Goal: Transaction & Acquisition: Download file/media

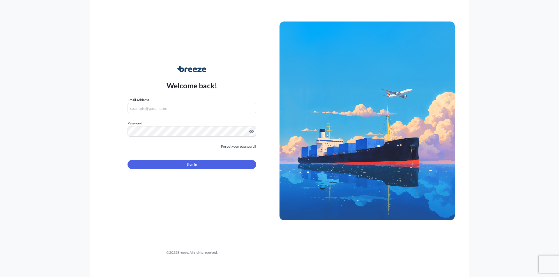
click at [160, 108] on input "Email Address" at bounding box center [191, 108] width 129 height 10
type input "C"
type input "[EMAIL_ADDRESS][DOMAIN_NAME]"
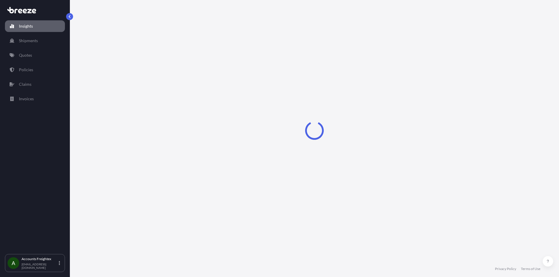
select select "2025"
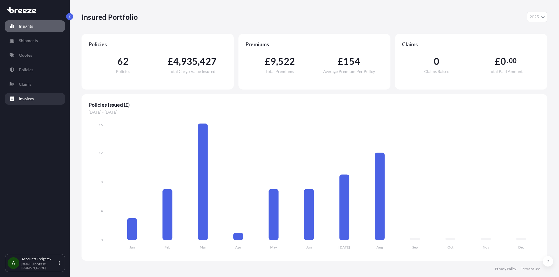
click at [27, 101] on p "Invoices" at bounding box center [26, 99] width 15 height 6
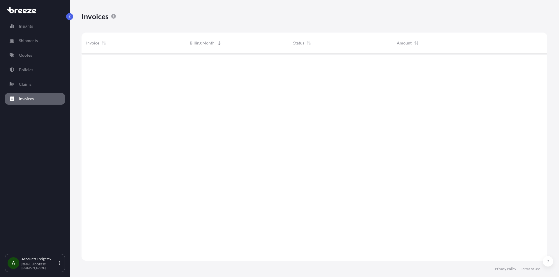
scroll to position [209, 461]
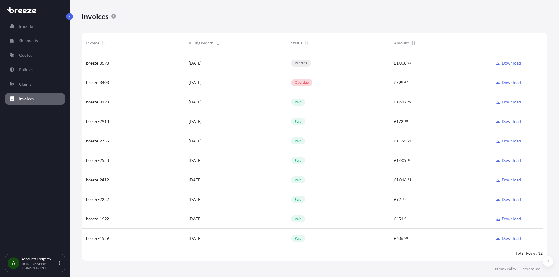
click at [103, 81] on span "breeze-3403" at bounding box center [97, 83] width 23 height 6
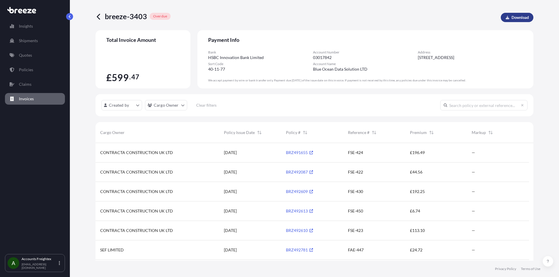
click at [511, 15] on p "Download" at bounding box center [519, 18] width 17 height 6
